Goal: Task Accomplishment & Management: Manage account settings

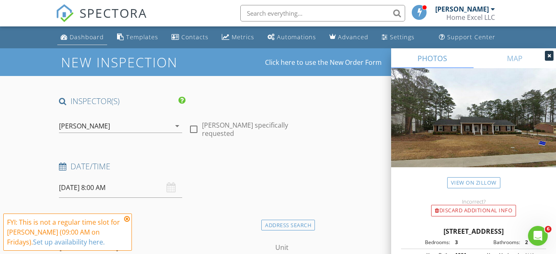
click at [72, 32] on link "Dashboard" at bounding box center [82, 37] width 50 height 15
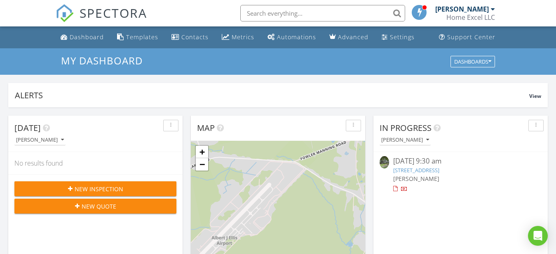
scroll to position [758, 564]
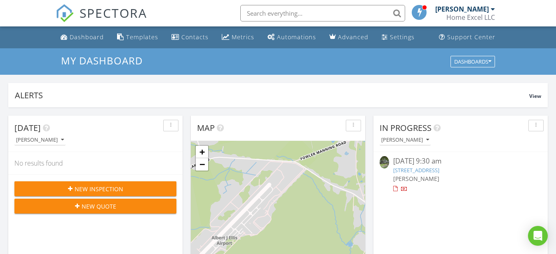
click at [437, 169] on link "[STREET_ADDRESS]" at bounding box center [416, 169] width 46 height 7
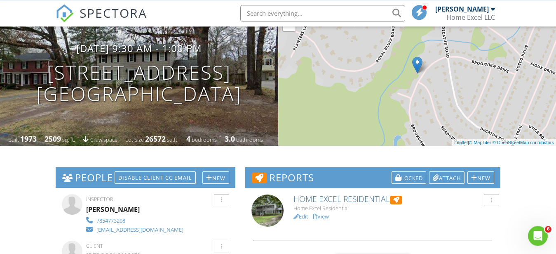
scroll to position [126, 0]
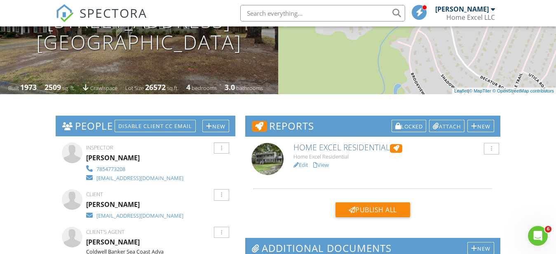
click at [300, 163] on link "Edit" at bounding box center [301, 164] width 15 height 7
